Goal: Check status: Check status

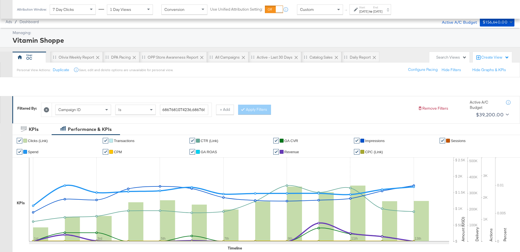
scroll to position [200, 0]
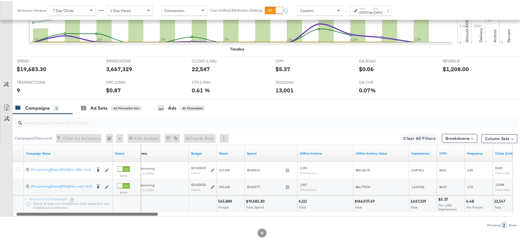
drag, startPoint x: 139, startPoint y: 214, endPoint x: 127, endPoint y: 216, distance: 12.4
click at [127, 216] on div "Campaigns ( 0 Selected) Filter by Selection Filter 0 campaigns 0 Rename 0 campa…" at bounding box center [258, 170] width 517 height 115
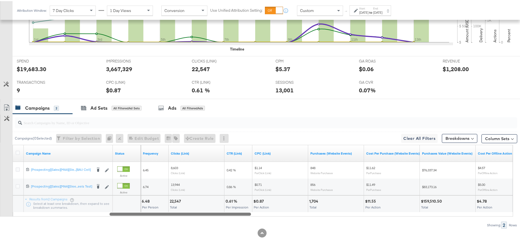
drag, startPoint x: 159, startPoint y: 212, endPoint x: 247, endPoint y: 205, distance: 88.1
click at [247, 205] on div "Campaign Name Status CPM Frequency Clicks (Link) CTR (Link) CPC (Link) Purchase…" at bounding box center [263, 180] width 500 height 72
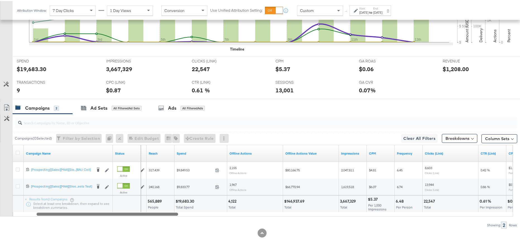
drag, startPoint x: 247, startPoint y: 212, endPoint x: 174, endPoint y: 221, distance: 73.1
click at [174, 221] on div "Campaigns ( 0 Selected) Filter by Selection Filter 0 campaigns 0 Rename 0 campa…" at bounding box center [258, 170] width 517 height 115
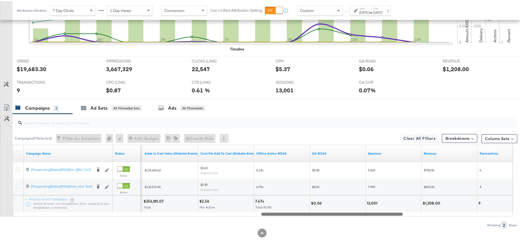
drag, startPoint x: 176, startPoint y: 213, endPoint x: 383, endPoint y: 200, distance: 207.1
click at [401, 199] on div "Campaign Name Status Adds to Cart (Website Events) Adds to Cart Value (Website …" at bounding box center [263, 180] width 500 height 72
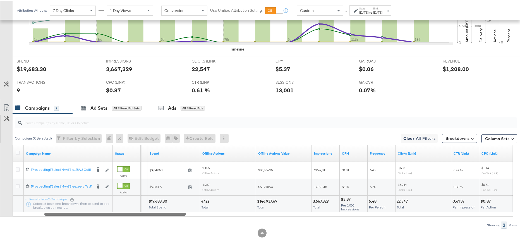
drag, startPoint x: 399, startPoint y: 213, endPoint x: 182, endPoint y: 223, distance: 217.8
click at [182, 223] on div "Campaigns ( 0 Selected) Filter by Selection Filter 0 campaigns 0 Rename 0 campa…" at bounding box center [258, 170] width 517 height 115
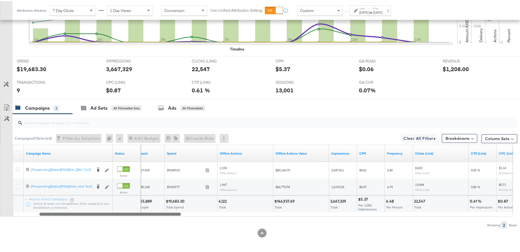
drag, startPoint x: 182, startPoint y: 213, endPoint x: 166, endPoint y: 212, distance: 15.7
click at [167, 210] on div "Campaign Name Status Reach Spend Offline Actions Offline Actions Value Impressi…" at bounding box center [263, 180] width 500 height 72
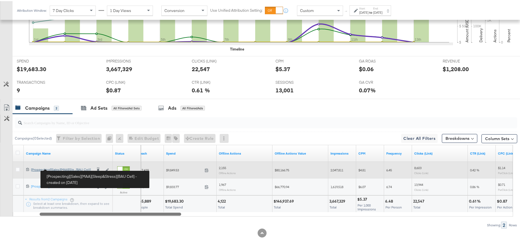
click at [80, 170] on div "[Prospecting][Sales][MAA][Sleep&Stress][BAU Cell] [Prospecting][Sales][MAA][Sle…" at bounding box center [61, 168] width 61 height 4
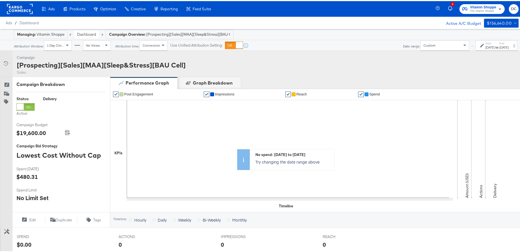
click at [490, 49] on div "Start: [DATE] to End: [DATE]" at bounding box center [496, 44] width 42 height 10
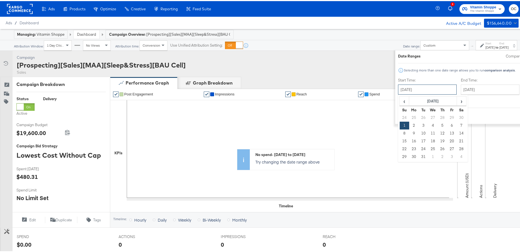
click at [413, 85] on input "[DATE]" at bounding box center [427, 88] width 59 height 10
click at [428, 127] on td "4" at bounding box center [432, 125] width 9 height 8
click at [414, 90] on input "[DATE]" at bounding box center [427, 88] width 59 height 10
click at [457, 102] on span "›" at bounding box center [461, 100] width 9 height 8
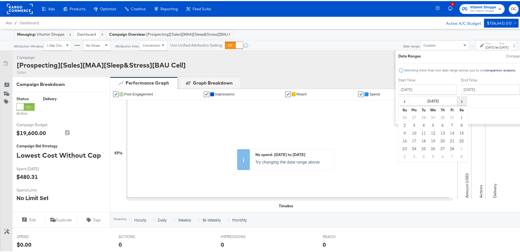
click at [457, 102] on span "›" at bounding box center [461, 100] width 9 height 8
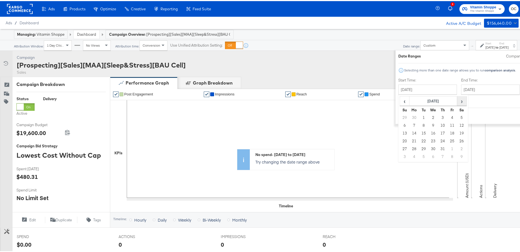
click at [457, 102] on span "›" at bounding box center [461, 100] width 9 height 8
click at [419, 147] on td "30" at bounding box center [423, 148] width 9 height 8
type input "[DATE]"
click at [463, 93] on div "End Time: [DATE] ‹ [DATE] › Su Mo Tu We Th Fr Sa 31 1 2 3 4 5 6 7 8 9 10 11 12 …" at bounding box center [493, 88] width 61 height 25
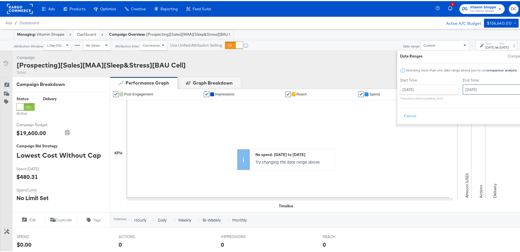
click at [463, 90] on input "[DATE]" at bounding box center [492, 88] width 59 height 10
click at [519, 101] on span "›" at bounding box center [526, 100] width 9 height 8
click at [474, 134] on td "13" at bounding box center [478, 132] width 9 height 8
type input "[DATE]"
click at [519, 118] on button "Apply" at bounding box center [530, 115] width 18 height 10
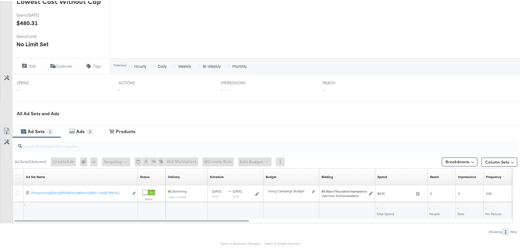
scroll to position [174, 0]
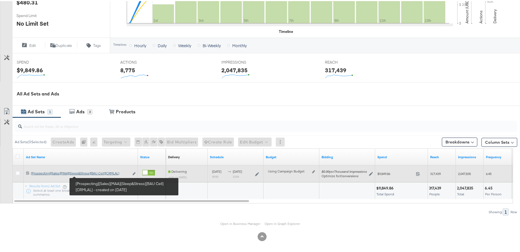
click at [90, 174] on link "[Prospecting][Sales][MAA][Sleep&Stress][BAU Cell][CRMLAL] [Prospecting][Sales][…" at bounding box center [80, 173] width 98 height 6
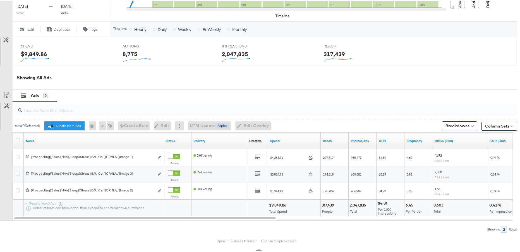
scroll to position [243, 0]
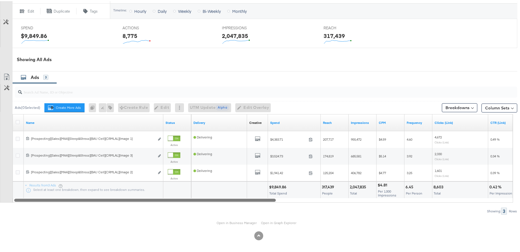
click at [267, 199] on div at bounding box center [144, 198] width 261 height 5
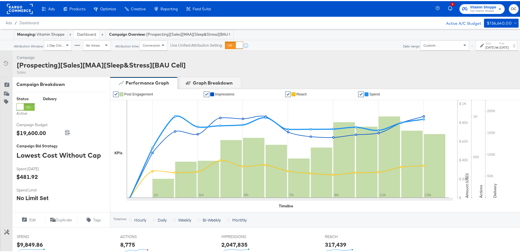
click at [80, 35] on link "Dashboard" at bounding box center [86, 33] width 19 height 5
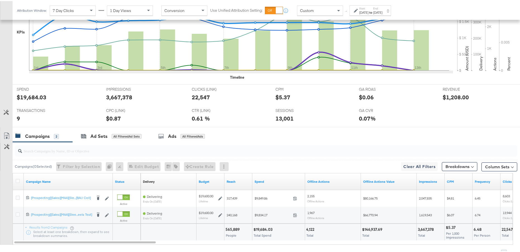
scroll to position [200, 0]
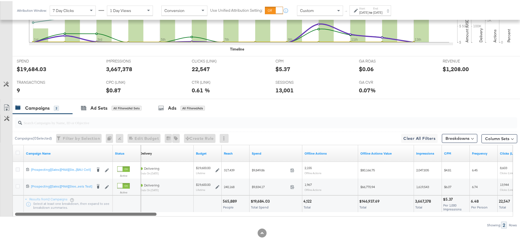
click at [150, 213] on div at bounding box center [85, 212] width 141 height 5
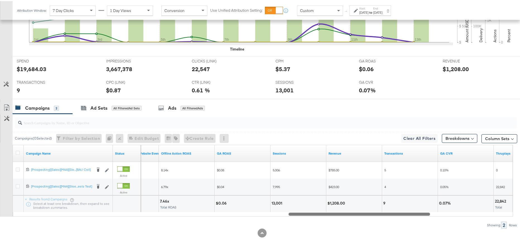
drag, startPoint x: 150, startPoint y: 213, endPoint x: 437, endPoint y: 212, distance: 287.9
click at [437, 212] on div at bounding box center [263, 212] width 500 height 5
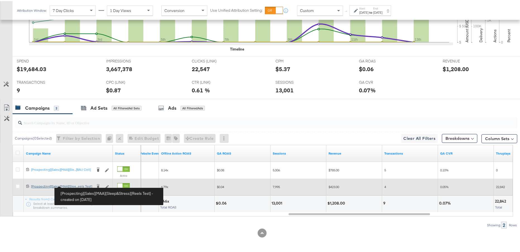
click at [75, 184] on div "[Prospecting][Sales][MAA][Sleep&Stress][Reels Test] [Prospecting][Sales][MAA][S…" at bounding box center [61, 185] width 61 height 4
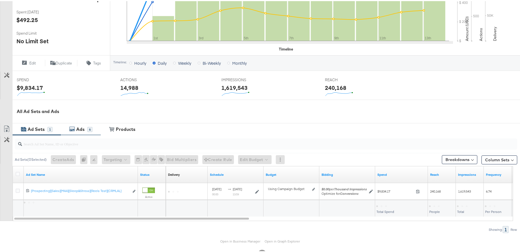
scroll to position [175, 0]
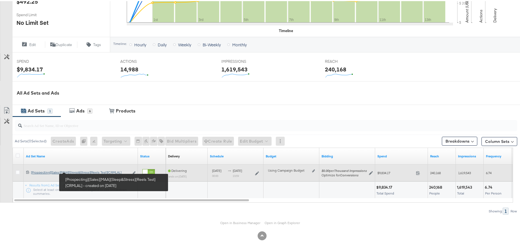
click at [78, 172] on div "[Prospecting][Sales][MAA][Sleep&Stress][Reels Test][CRMLAL] [Prospecting][Sales…" at bounding box center [80, 171] width 98 height 4
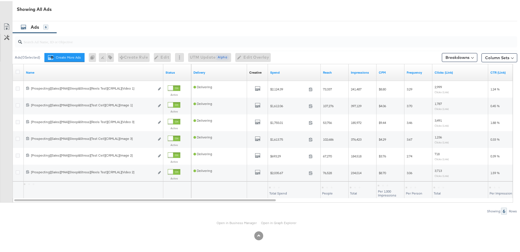
scroll to position [293, 0]
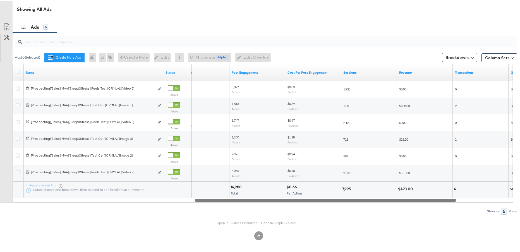
drag, startPoint x: 258, startPoint y: 201, endPoint x: 438, endPoint y: 188, distance: 181.0
click at [438, 188] on div "Name Status CPC (Link) Post Engagement Cost Per Post Engagement Sessions Revenu…" at bounding box center [263, 132] width 500 height 139
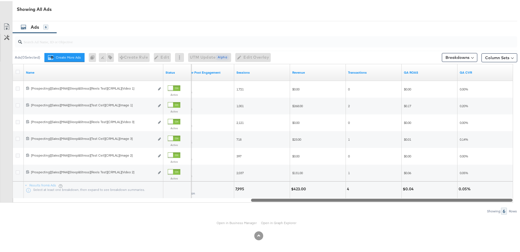
drag, startPoint x: 350, startPoint y: 199, endPoint x: 450, endPoint y: 196, distance: 100.2
click at [450, 196] on div "Name Status Cost Per Post Engagement Sessions Revenue Transactions GA ROAS GA C…" at bounding box center [263, 132] width 500 height 139
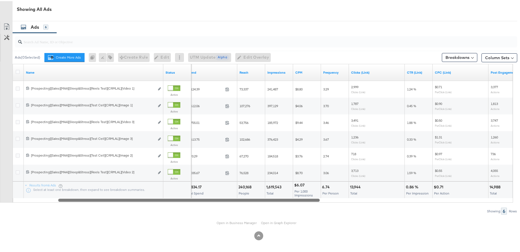
drag, startPoint x: 379, startPoint y: 199, endPoint x: 187, endPoint y: 204, distance: 192.0
click at [187, 204] on div "Ads ( 0 Selected) Create More Ads Create more ads for this ad set 0 Rename 0 ad…" at bounding box center [258, 123] width 517 height 182
